Goal: Consume media (video, audio)

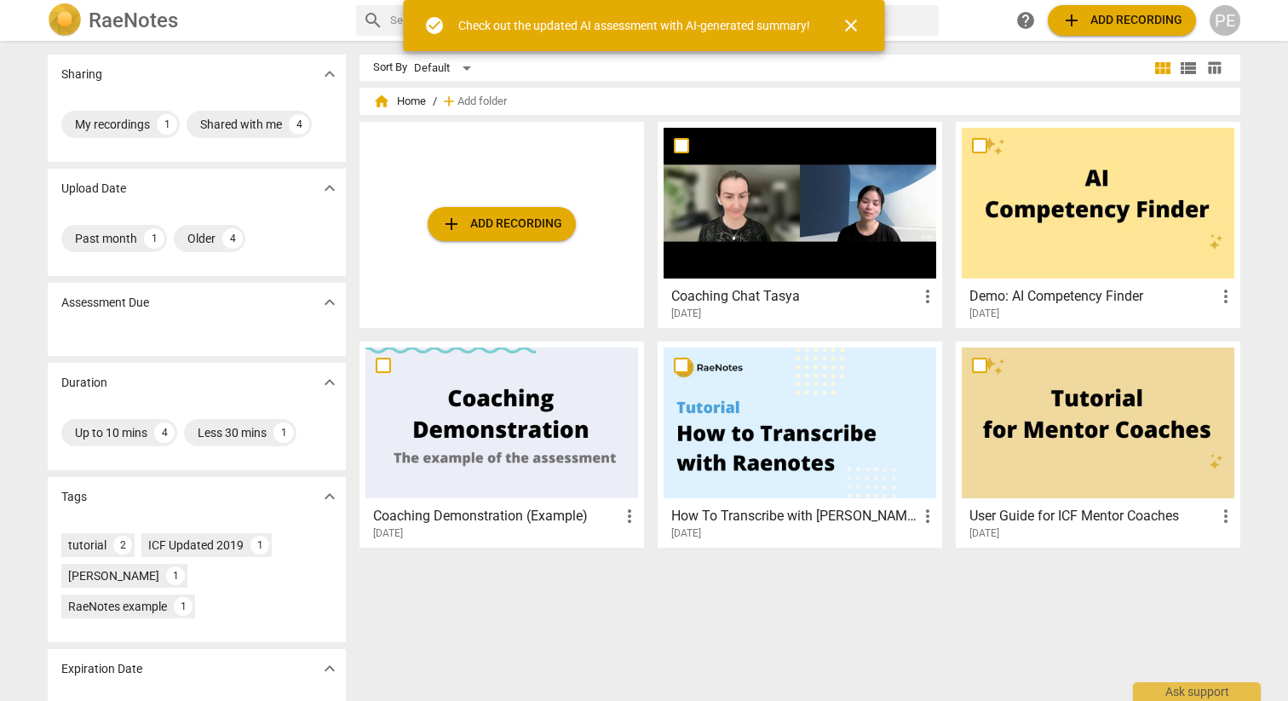
click at [744, 304] on h3 "Coaching Chat Tasya" at bounding box center [794, 296] width 246 height 20
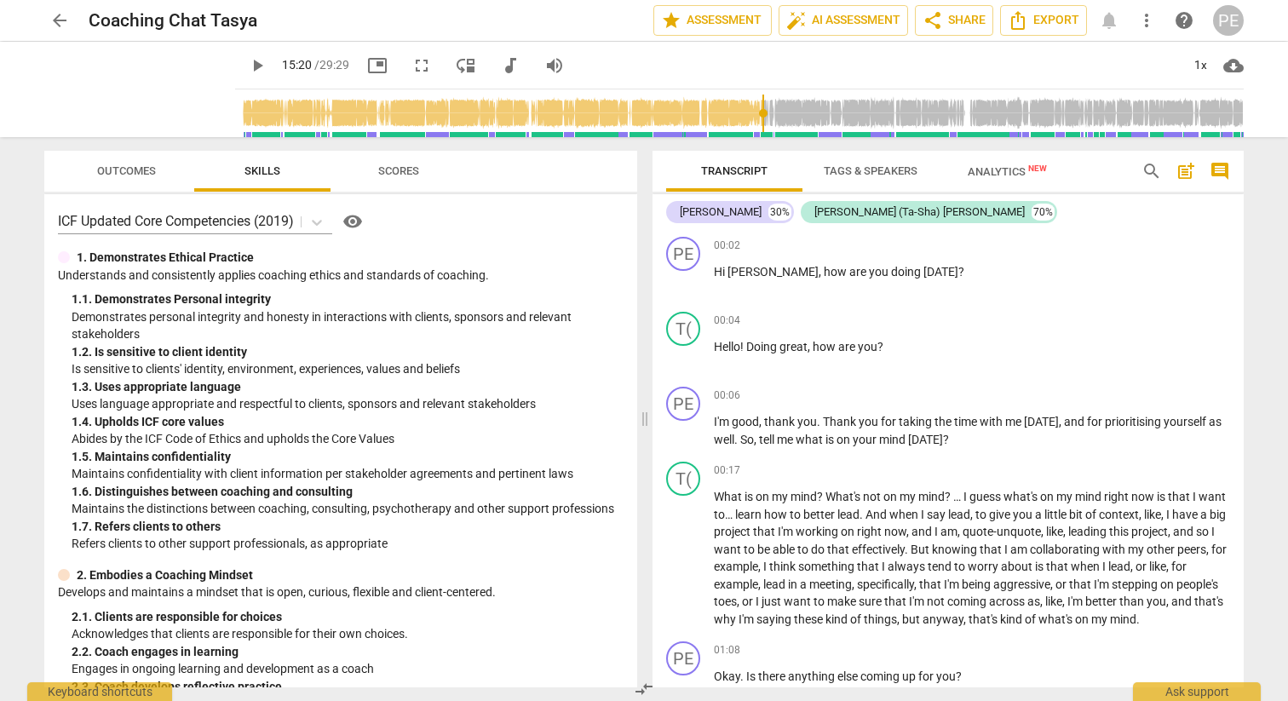
click at [751, 113] on input "range" at bounding box center [743, 113] width 1002 height 55
click at [739, 113] on input "range" at bounding box center [743, 113] width 1002 height 55
click at [728, 114] on input "range" at bounding box center [743, 113] width 1002 height 55
click at [717, 115] on input "range" at bounding box center [743, 113] width 1002 height 55
click at [707, 116] on input "range" at bounding box center [743, 113] width 1002 height 55
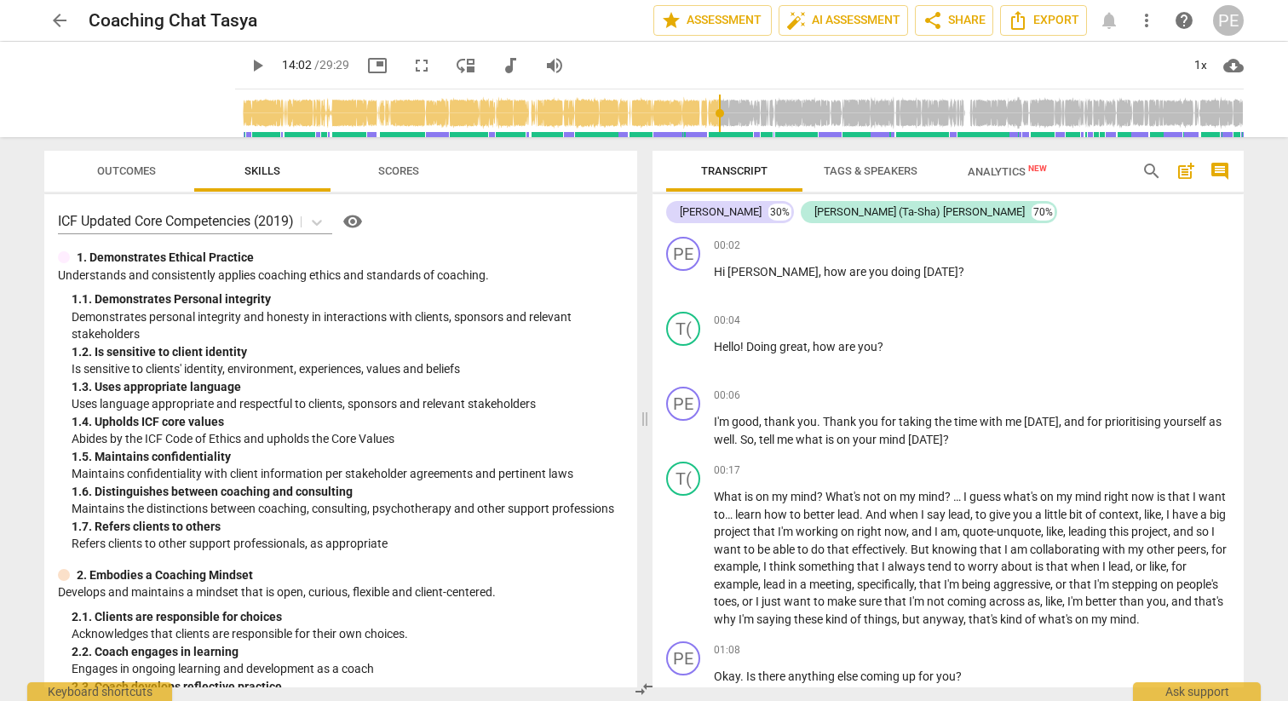
drag, startPoint x: 700, startPoint y: 117, endPoint x: 688, endPoint y: 118, distance: 12.8
click at [700, 117] on input "range" at bounding box center [743, 113] width 1002 height 55
click at [685, 118] on input "range" at bounding box center [743, 113] width 1002 height 55
drag, startPoint x: 685, startPoint y: 118, endPoint x: 670, endPoint y: 119, distance: 15.4
click at [684, 118] on input "range" at bounding box center [743, 113] width 1002 height 55
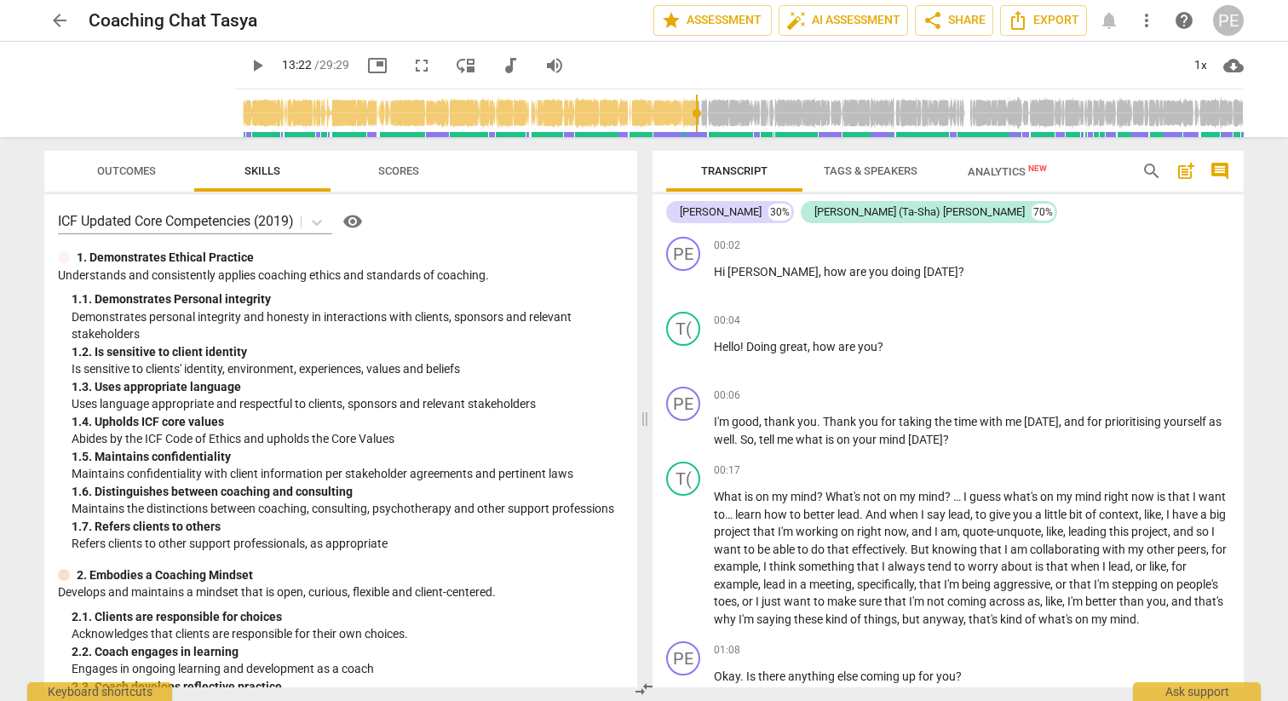
click at [668, 119] on input "range" at bounding box center [743, 113] width 1002 height 55
click at [663, 119] on input "range" at bounding box center [743, 113] width 1002 height 55
click at [654, 119] on input "range" at bounding box center [743, 113] width 1002 height 55
click at [641, 119] on input "range" at bounding box center [743, 113] width 1002 height 55
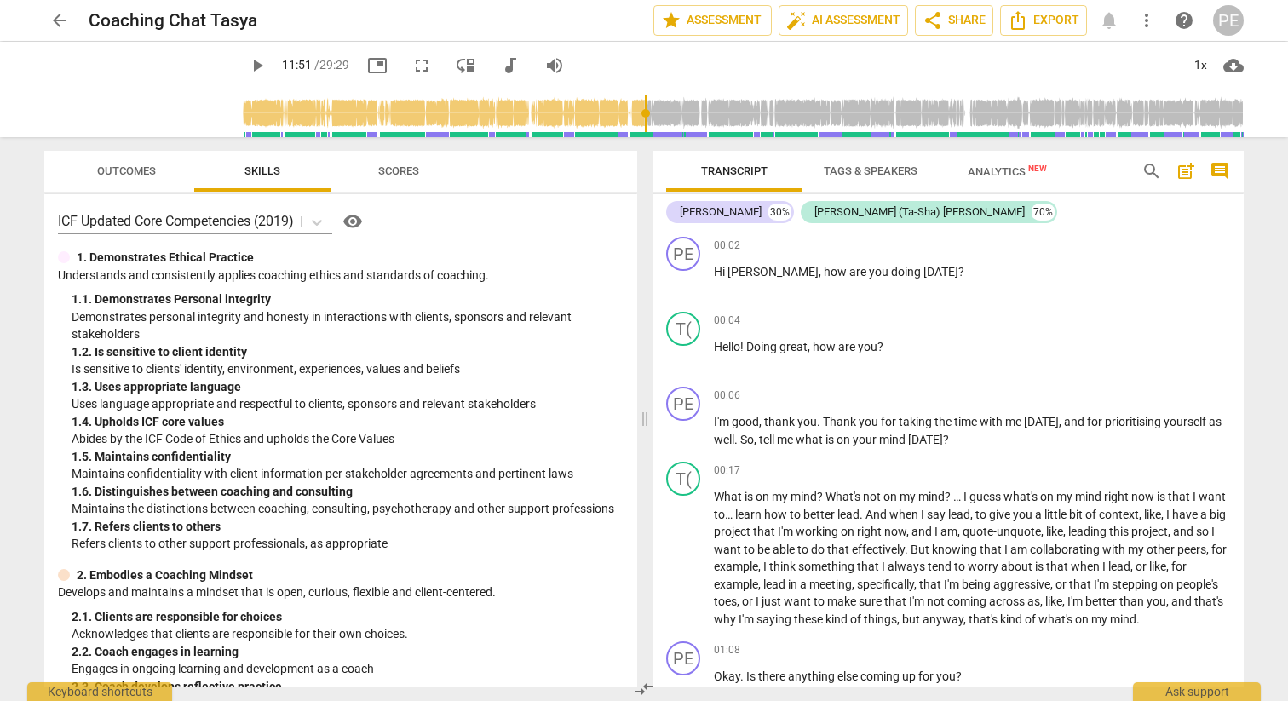
click at [631, 120] on input "range" at bounding box center [743, 113] width 1002 height 55
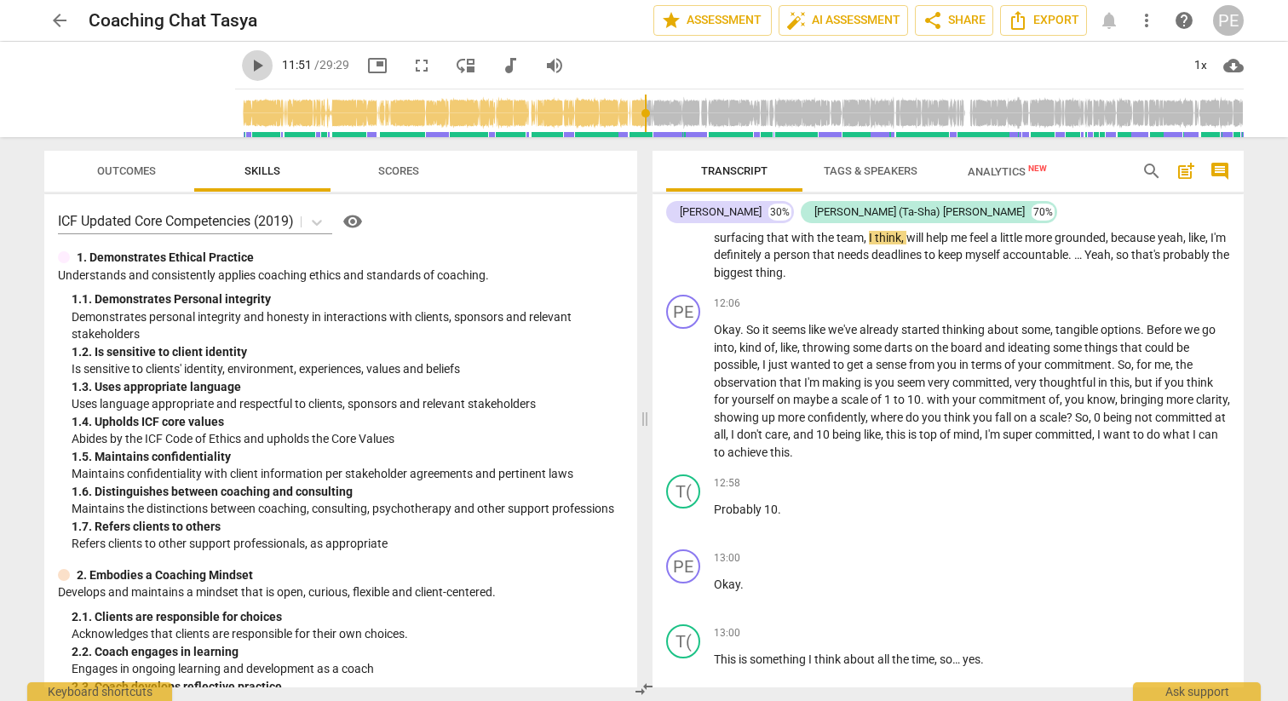
click at [247, 64] on span "play_arrow" at bounding box center [257, 65] width 20 height 20
click at [636, 115] on input "range" at bounding box center [743, 113] width 1002 height 55
click at [247, 63] on span "pause" at bounding box center [257, 65] width 20 height 20
click at [247, 66] on span "play_arrow" at bounding box center [257, 65] width 20 height 20
click at [680, 113] on input "range" at bounding box center [743, 113] width 1002 height 55
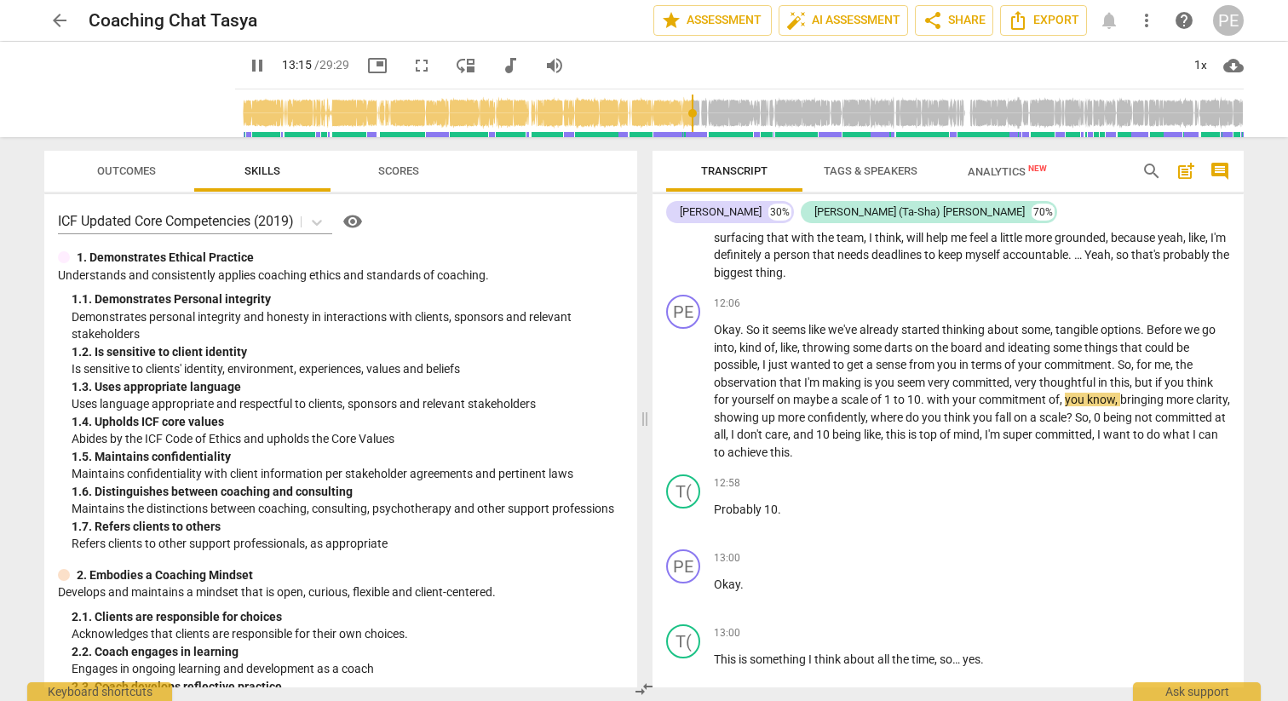
scroll to position [4086, 0]
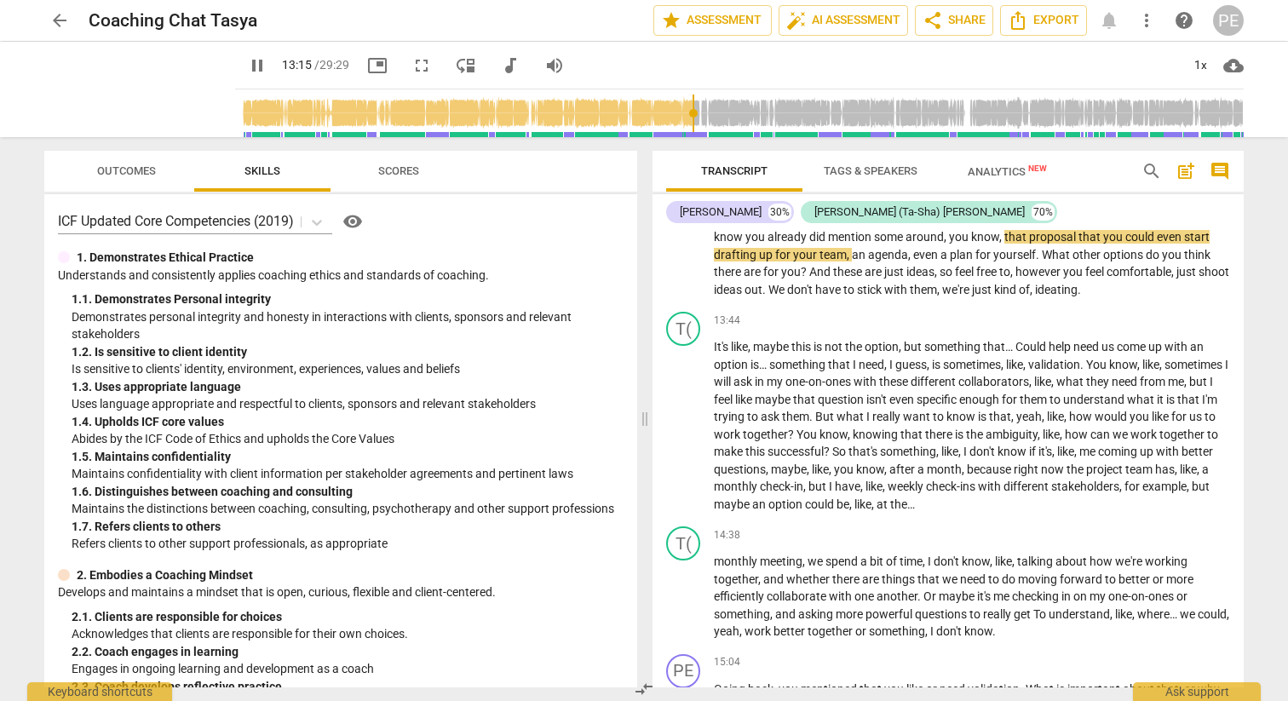
click at [675, 114] on input "range" at bounding box center [743, 113] width 1002 height 55
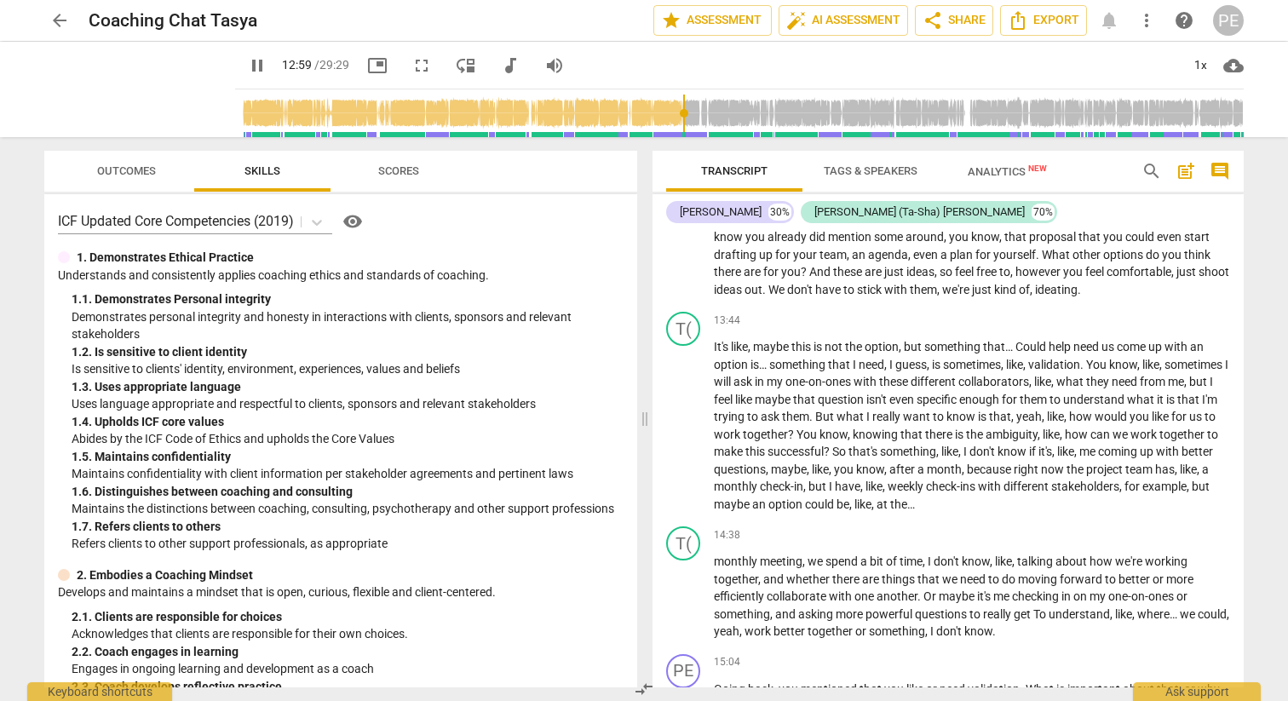
click at [671, 114] on input "range" at bounding box center [743, 113] width 1002 height 55
click at [247, 66] on span "pause" at bounding box center [257, 65] width 20 height 20
type input "814"
